Goal: Check status: Check status

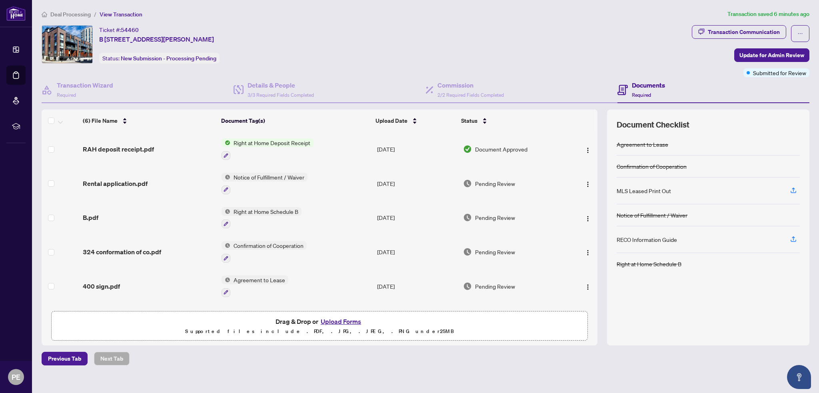
click at [289, 143] on span "Right at Home Deposit Receipt" at bounding box center [271, 142] width 83 height 9
click at [116, 149] on span "RAH deposit receipt.pdf" at bounding box center [118, 149] width 71 height 10
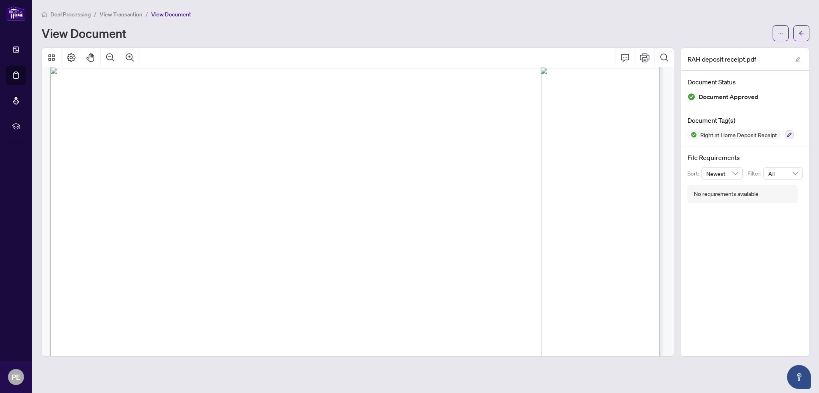
scroll to position [516, 0]
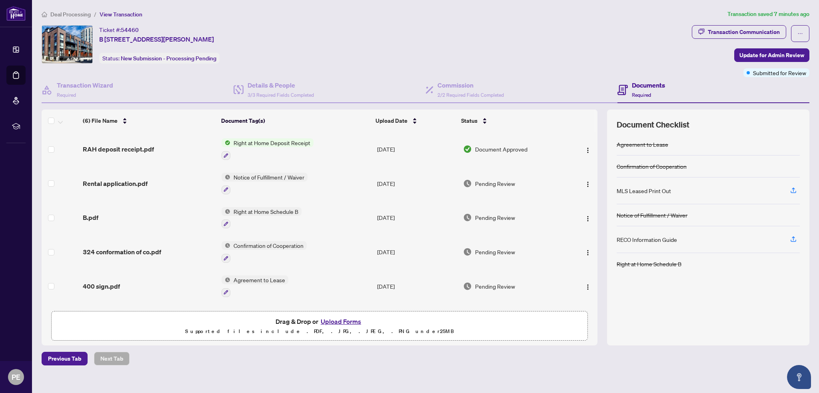
click at [504, 149] on span "Document Approved" at bounding box center [501, 149] width 52 height 9
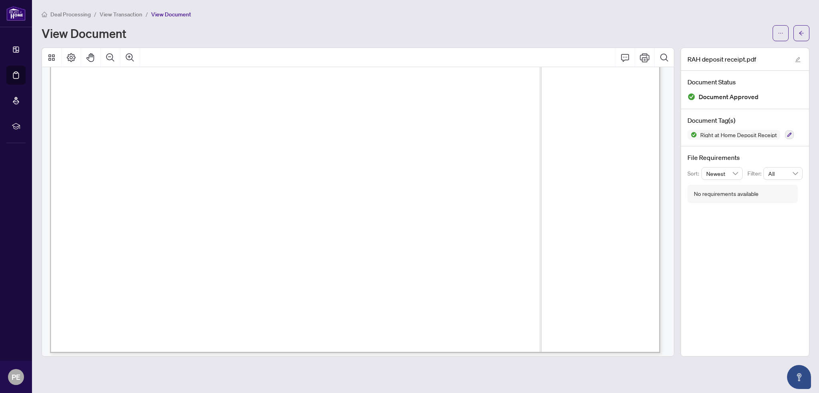
scroll to position [516, 0]
click at [799, 60] on icon "edit" at bounding box center [798, 60] width 6 height 6
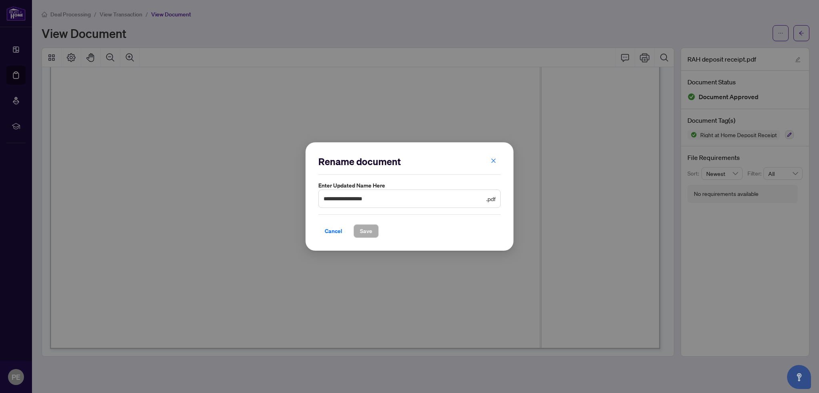
drag, startPoint x: 493, startPoint y: 163, endPoint x: 499, endPoint y: 162, distance: 5.2
click at [493, 163] on icon "close" at bounding box center [494, 161] width 6 height 6
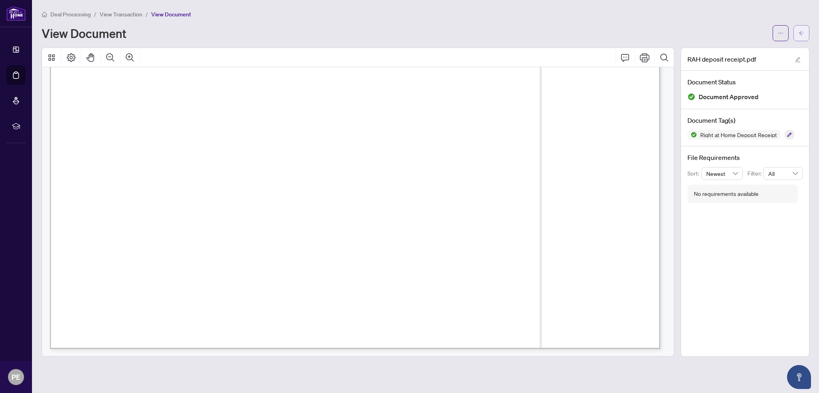
click at [800, 33] on icon "arrow-left" at bounding box center [802, 33] width 6 height 6
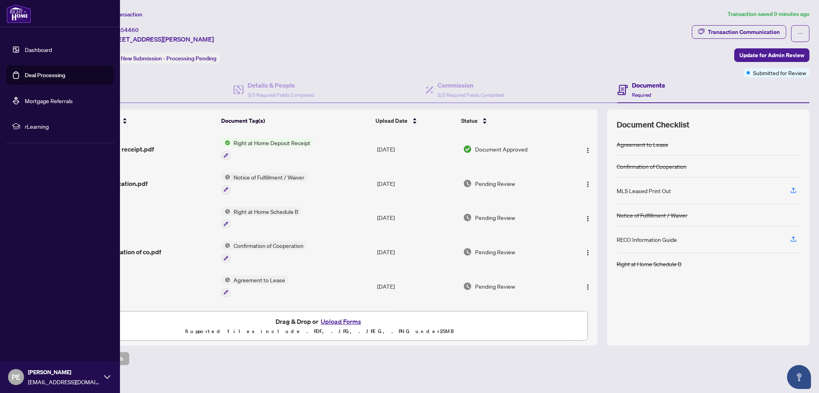
click at [41, 75] on link "Deal Processing" at bounding box center [45, 75] width 40 height 7
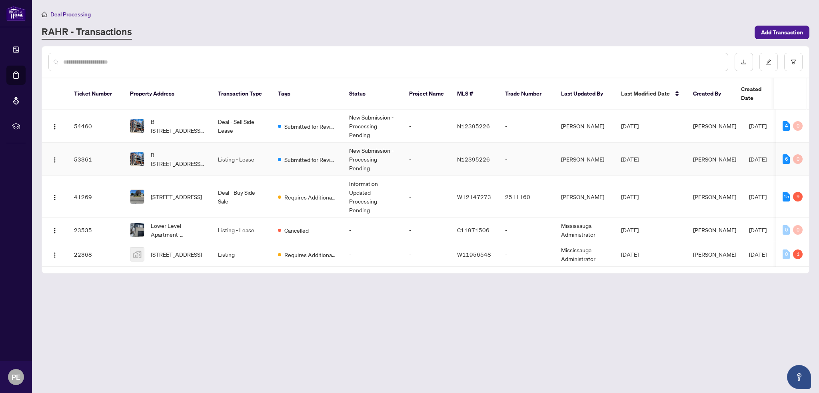
click at [77, 150] on td "53361" at bounding box center [96, 159] width 56 height 33
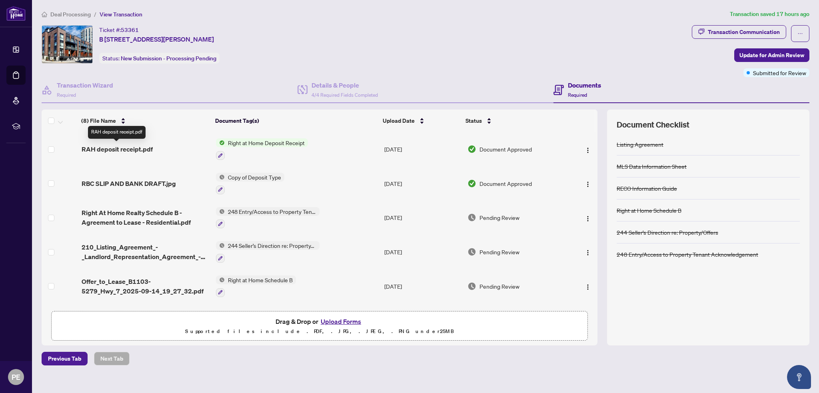
click at [94, 149] on span "RAH deposit receipt.pdf" at bounding box center [117, 149] width 71 height 10
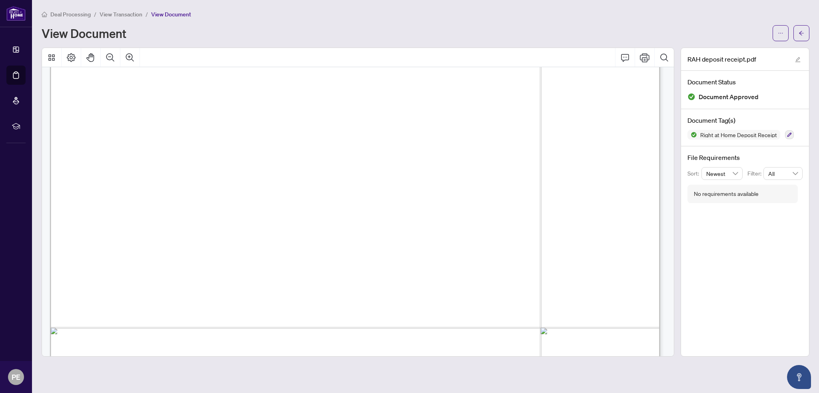
scroll to position [240, 0]
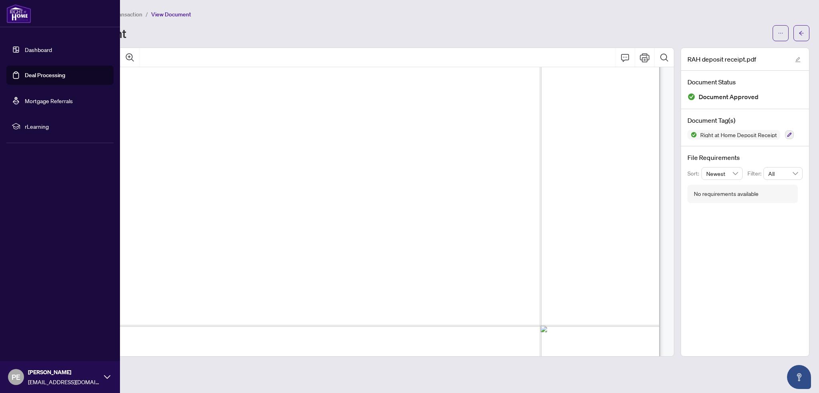
click at [34, 74] on link "Deal Processing" at bounding box center [45, 75] width 40 height 7
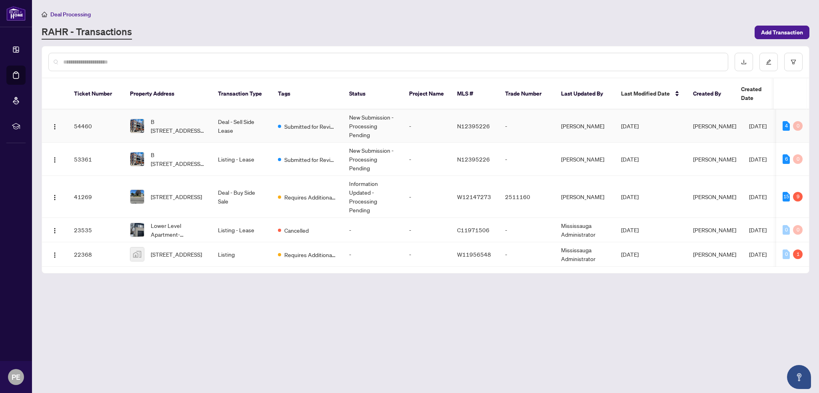
click at [84, 118] on td "54460" at bounding box center [96, 126] width 56 height 33
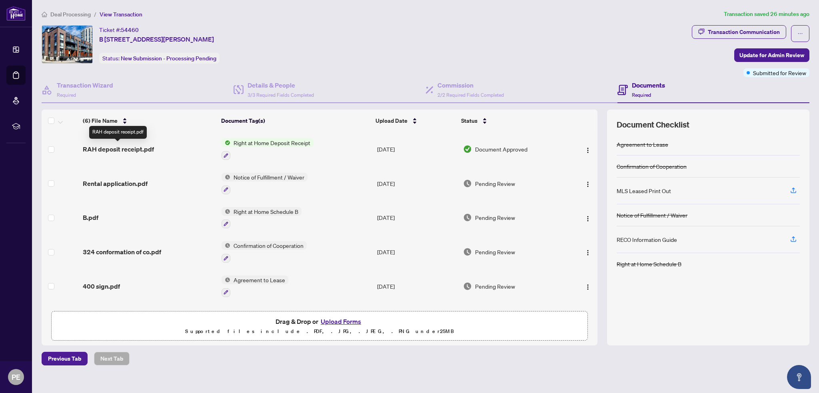
click at [127, 148] on span "RAH deposit receipt.pdf" at bounding box center [118, 149] width 71 height 10
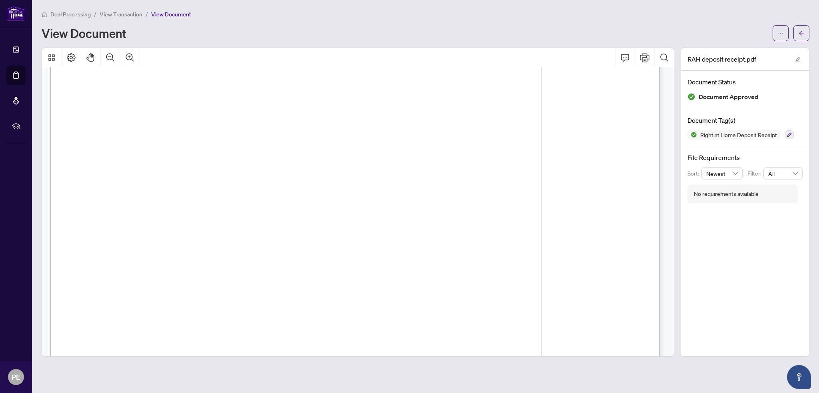
scroll to position [160, 0]
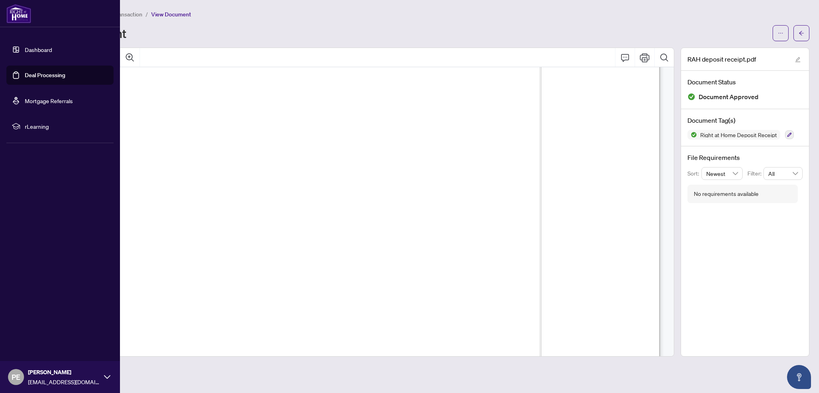
click at [36, 77] on link "Deal Processing" at bounding box center [45, 75] width 40 height 7
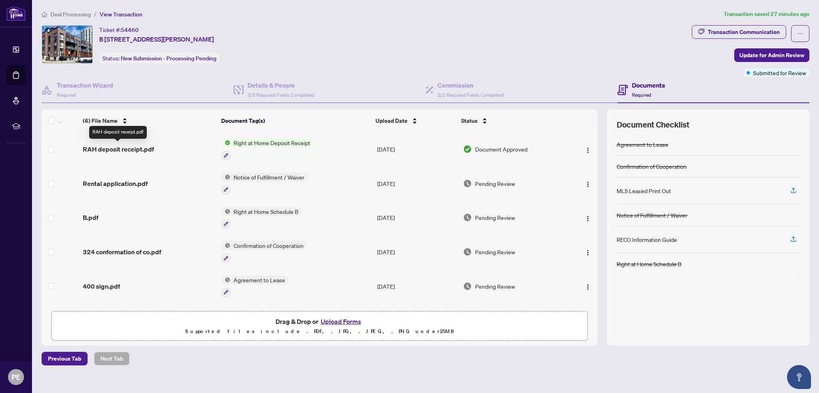
click at [126, 148] on span "RAH deposit receipt.pdf" at bounding box center [118, 149] width 71 height 10
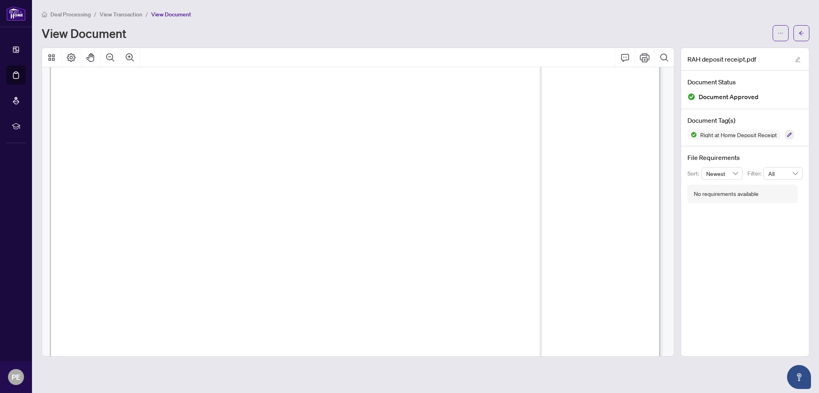
scroll to position [160, 0]
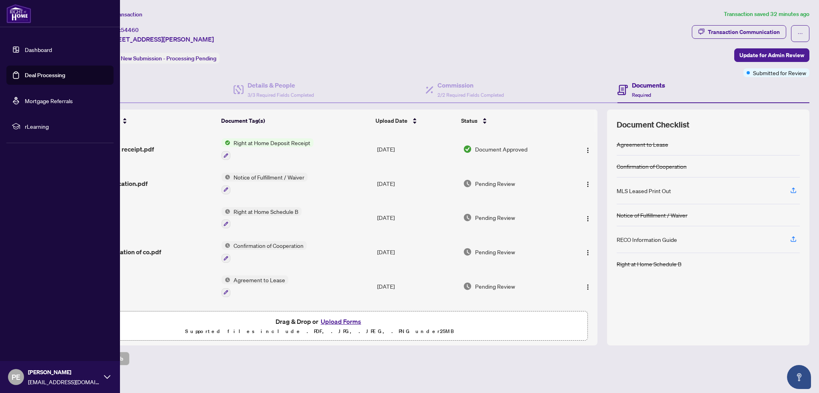
click at [35, 76] on link "Deal Processing" at bounding box center [45, 75] width 40 height 7
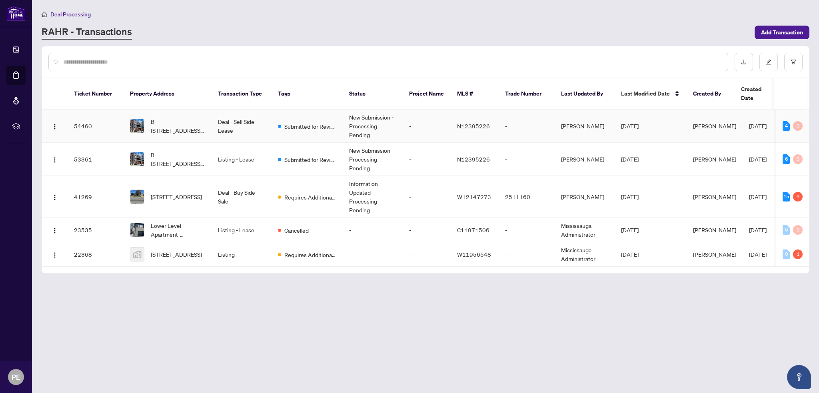
click at [78, 116] on td "54460" at bounding box center [96, 126] width 56 height 33
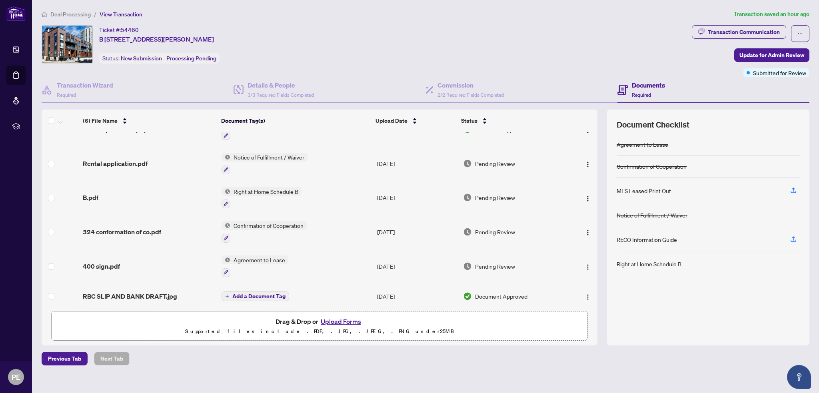
scroll to position [23, 0]
click at [100, 260] on span "400 sign.pdf" at bounding box center [101, 265] width 37 height 10
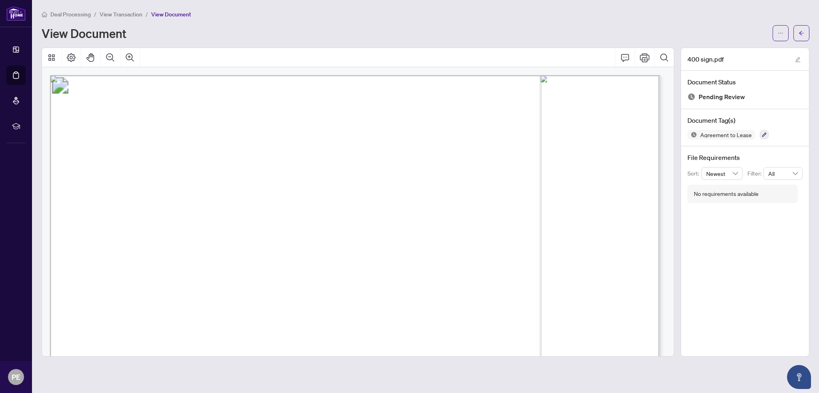
drag, startPoint x: 132, startPoint y: 198, endPoint x: 288, endPoint y: 198, distance: 156.3
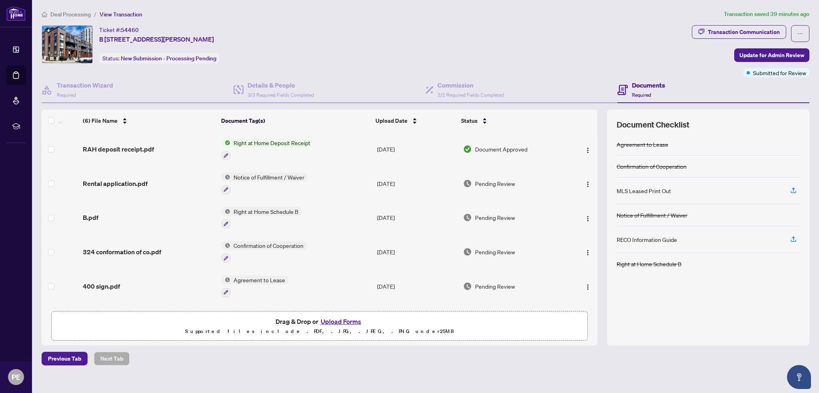
click at [622, 92] on icon at bounding box center [622, 90] width 10 height 10
click at [656, 92] on div "Documents Required" at bounding box center [648, 89] width 33 height 19
click at [799, 33] on icon "ellipsis" at bounding box center [800, 34] width 6 height 6
click at [718, 73] on div "Transaction Communication Update for Admin Review Submitted for Review" at bounding box center [751, 51] width 118 height 52
click at [794, 241] on icon "button" at bounding box center [794, 241] width 6 height 2
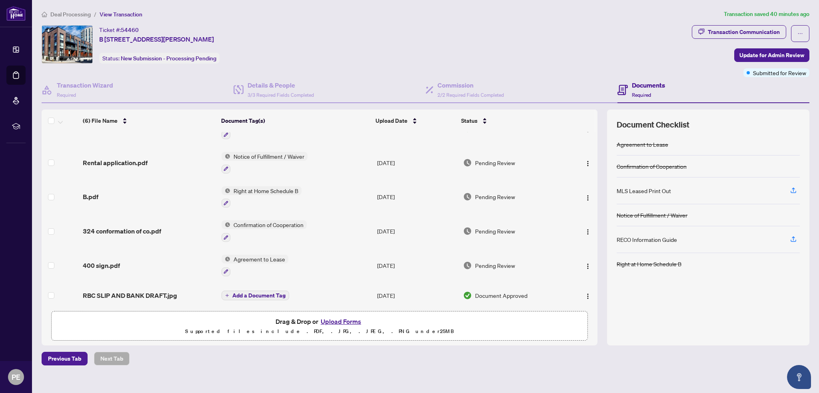
scroll to position [23, 0]
click at [797, 239] on icon "button" at bounding box center [793, 239] width 7 height 7
click at [287, 96] on span "3/3 Required Fields Completed" at bounding box center [281, 95] width 66 height 6
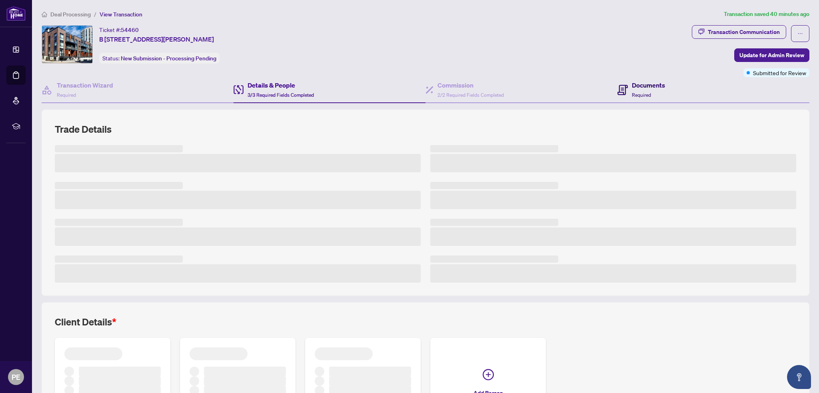
click at [632, 89] on h4 "Documents" at bounding box center [648, 85] width 33 height 10
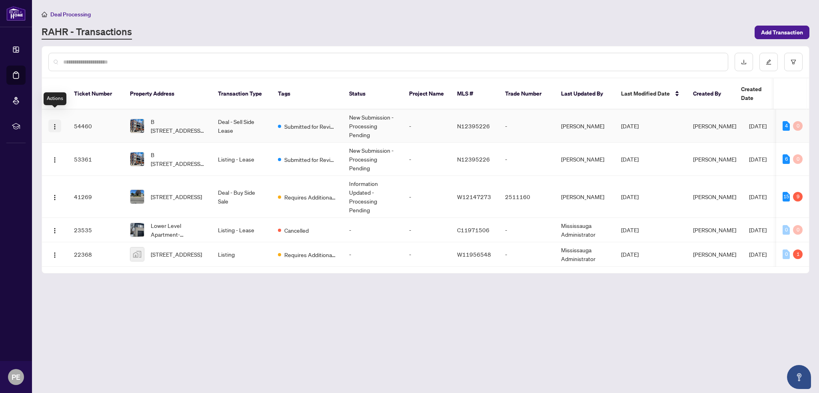
click at [59, 120] on button "button" at bounding box center [54, 126] width 13 height 13
click at [70, 133] on span "View Transaction" at bounding box center [93, 132] width 76 height 9
